Goal: Transaction & Acquisition: Subscribe to service/newsletter

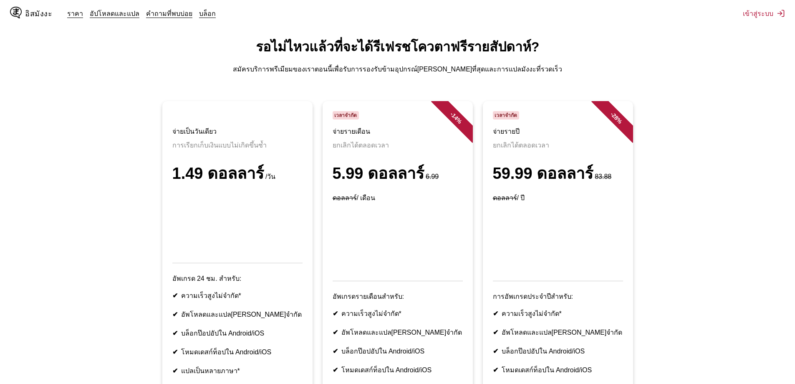
scroll to position [42, 0]
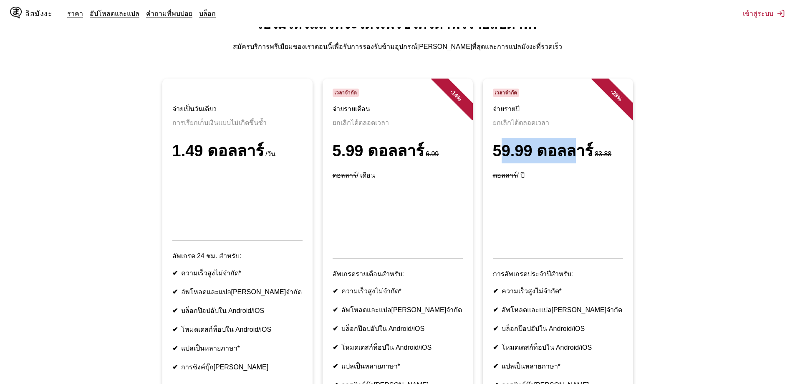
drag, startPoint x: 498, startPoint y: 140, endPoint x: 555, endPoint y: 144, distance: 57.3
click at [568, 143] on font "59.99 ดอลลาร์" at bounding box center [543, 151] width 101 height 18
click at [490, 138] on article "- 28 % เวลาจำกัด จ่ายรายปี ยกเลิกได้ตลอดเวลา 59.99 ดอลลาร์ 83.88 ดอลลาร์ / ปี ก…" at bounding box center [558, 252] width 150 height 349
drag, startPoint x: 490, startPoint y: 138, endPoint x: 582, endPoint y: 142, distance: 91.6
click at [582, 142] on article "- 28 % เวลาจำกัด จ่ายรายปี ยกเลิกได้ตลอดเวลา 59.99 ดอลลาร์ 83.88 ดอลลาร์ / ปี ก…" at bounding box center [558, 252] width 150 height 349
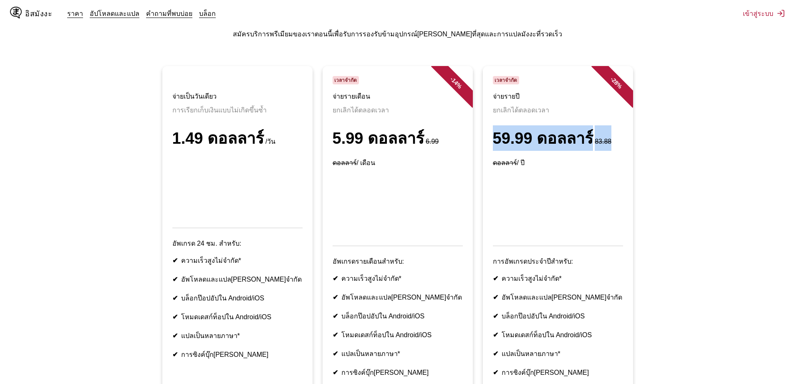
scroll to position [24, 0]
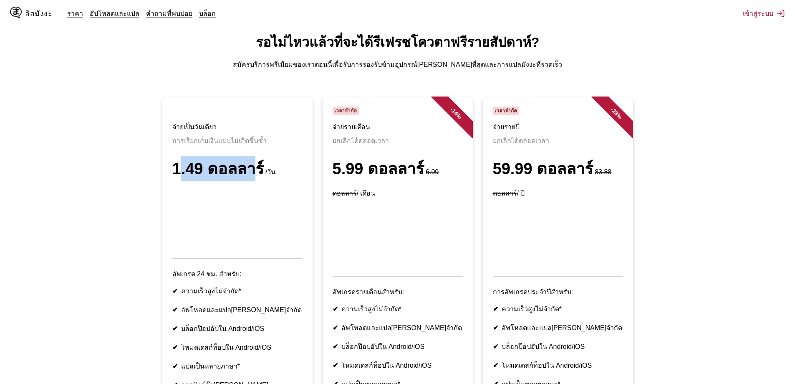
drag, startPoint x: 176, startPoint y: 163, endPoint x: 258, endPoint y: 164, distance: 81.8
click at [256, 165] on font "1.49 ดอลลาร์" at bounding box center [218, 169] width 92 height 18
click at [264, 168] on small "/วัน" at bounding box center [270, 171] width 12 height 7
drag, startPoint x: 264, startPoint y: 156, endPoint x: 173, endPoint y: 158, distance: 90.6
click at [173, 158] on div "1.49 ดอลลาร์ /วัน" at bounding box center [237, 168] width 130 height 25
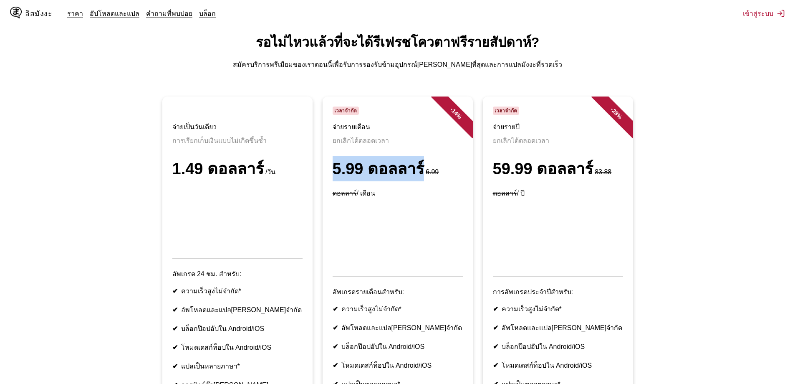
drag, startPoint x: 331, startPoint y: 159, endPoint x: 422, endPoint y: 159, distance: 91.0
click at [422, 159] on article "- 14 % เวลาจำกัด จ่ายรายเดือน ยกเลิกได้ตลอดเวลา 5.99 ดอลลาร์ 6.99 ดอลลาร์ / เดื…" at bounding box center [398, 270] width 150 height 349
